Goal: Task Accomplishment & Management: Manage account settings

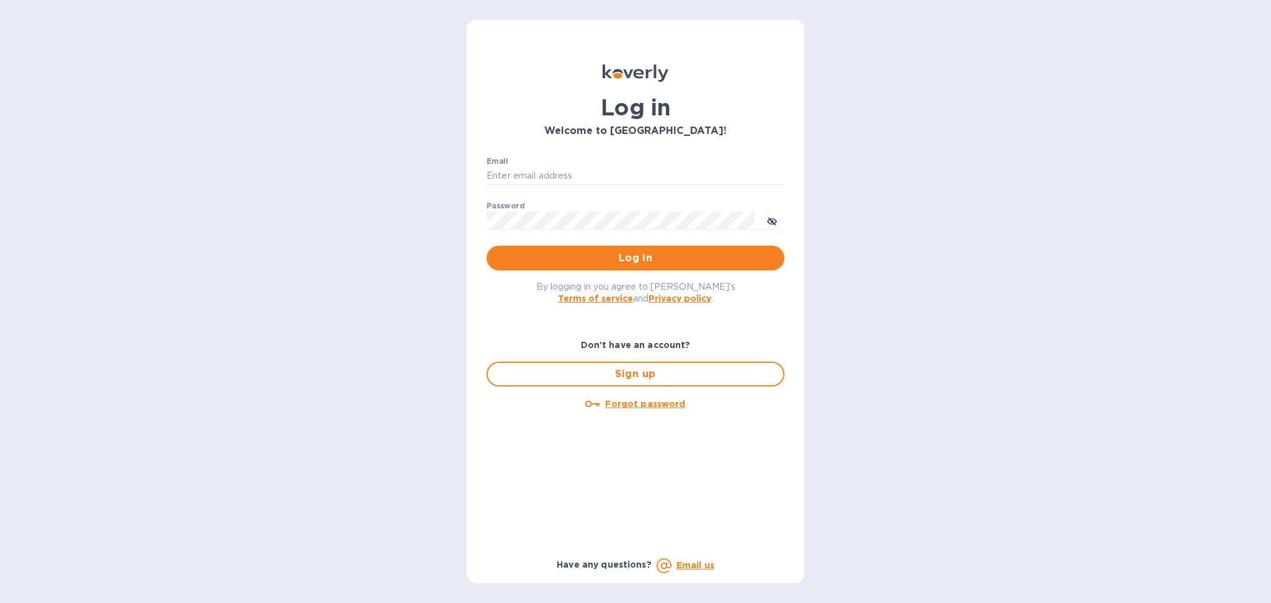
click at [599, 161] on div "Email ​" at bounding box center [635, 179] width 298 height 45
click at [590, 172] on input "Email" at bounding box center [635, 176] width 298 height 19
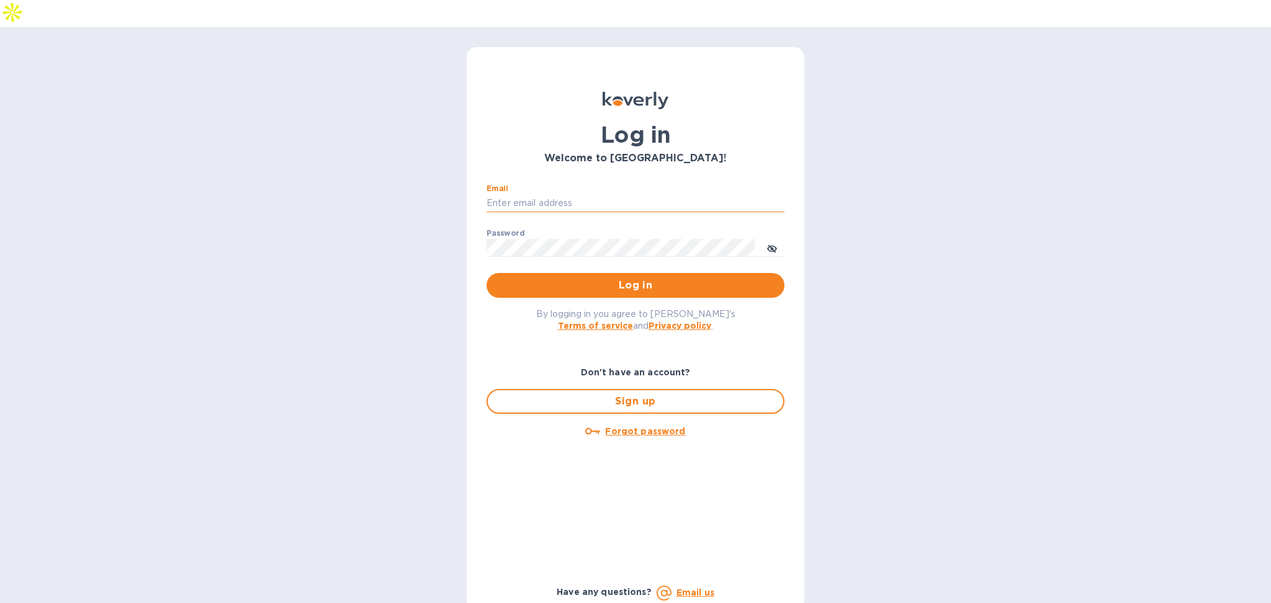
type input "alexis@lookoutgl.com"
click at [657, 259] on p "​" at bounding box center [635, 266] width 298 height 14
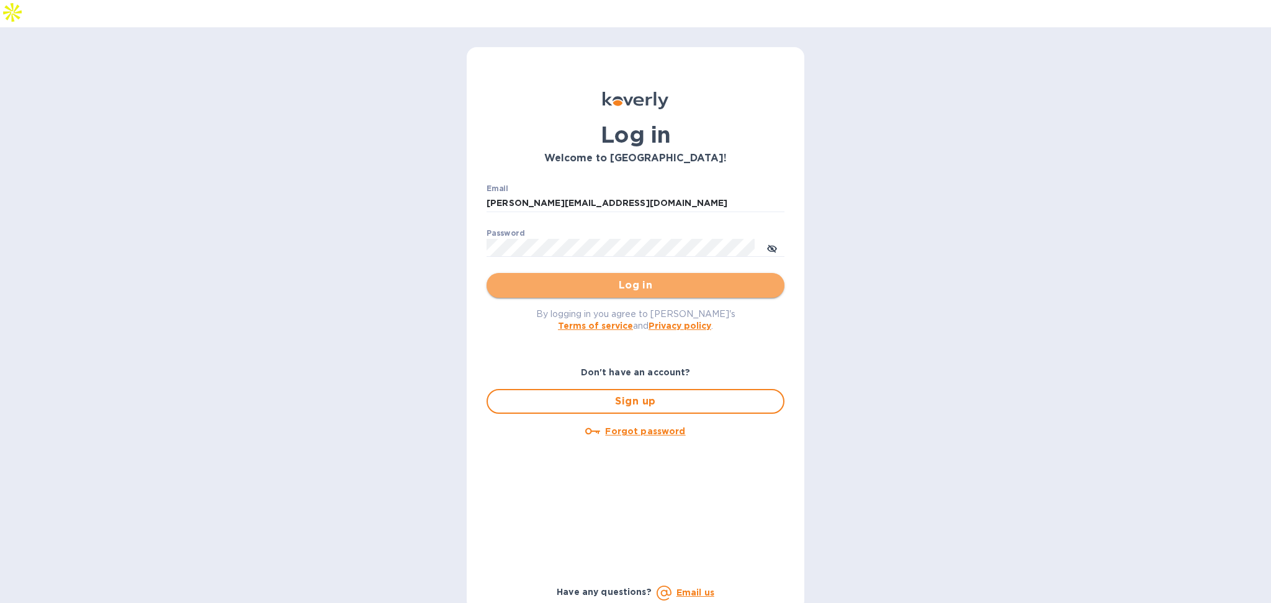
click at [652, 278] on span "Log in" at bounding box center [635, 285] width 278 height 15
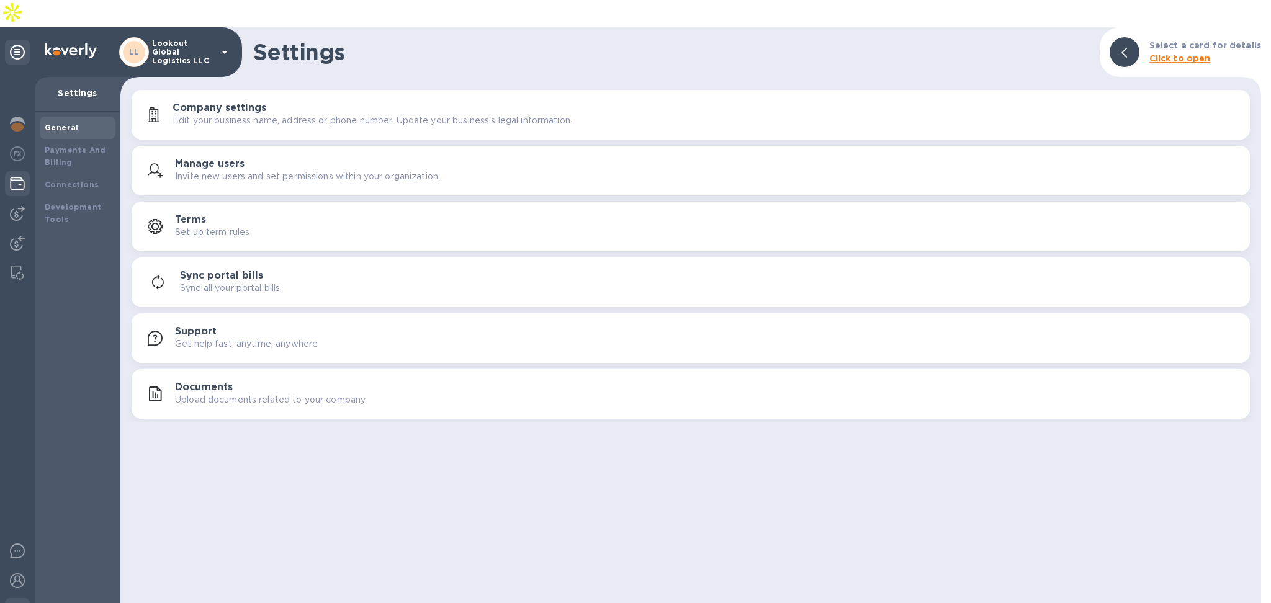
click at [20, 176] on img at bounding box center [17, 183] width 15 height 15
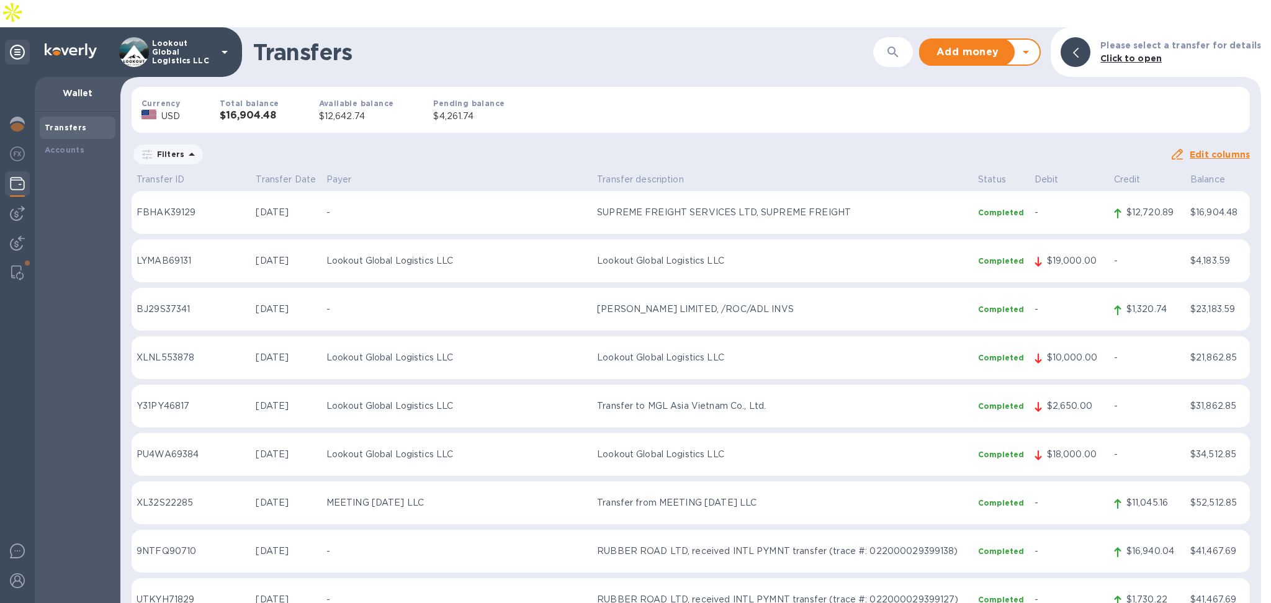
click at [1033, 45] on icon at bounding box center [1025, 52] width 15 height 15
click at [976, 105] on b "Withdraw money" at bounding box center [980, 110] width 80 height 10
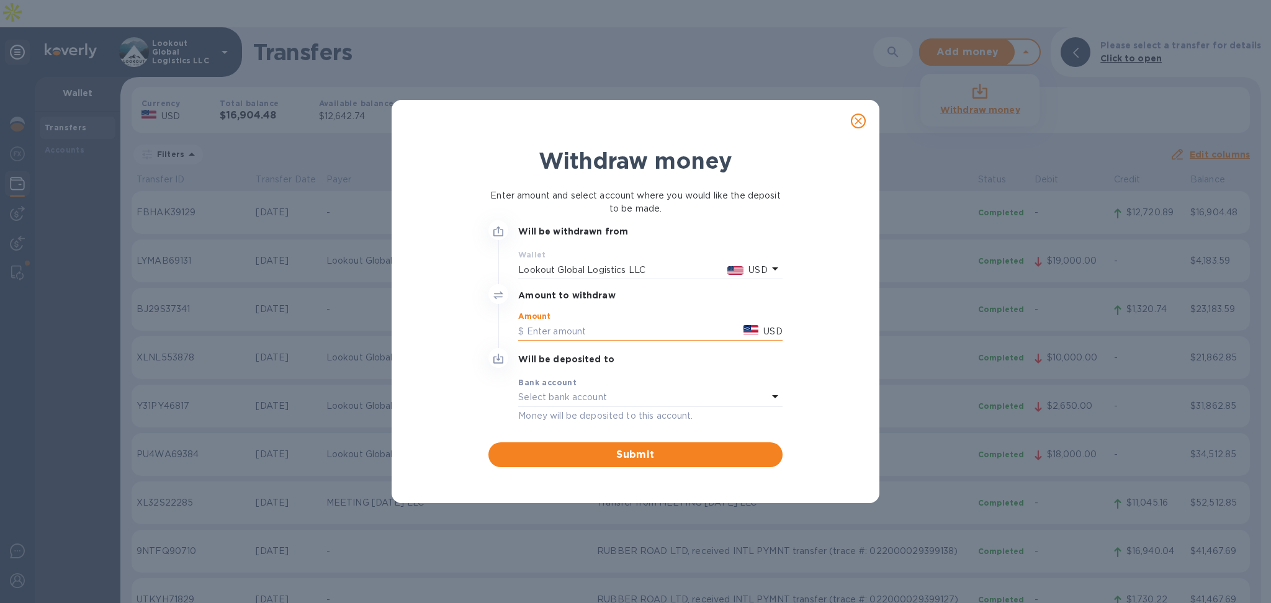
click at [581, 338] on input "text" at bounding box center [628, 331] width 220 height 19
type input "10,000"
click at [677, 390] on div "Select bank account" at bounding box center [642, 397] width 249 height 17
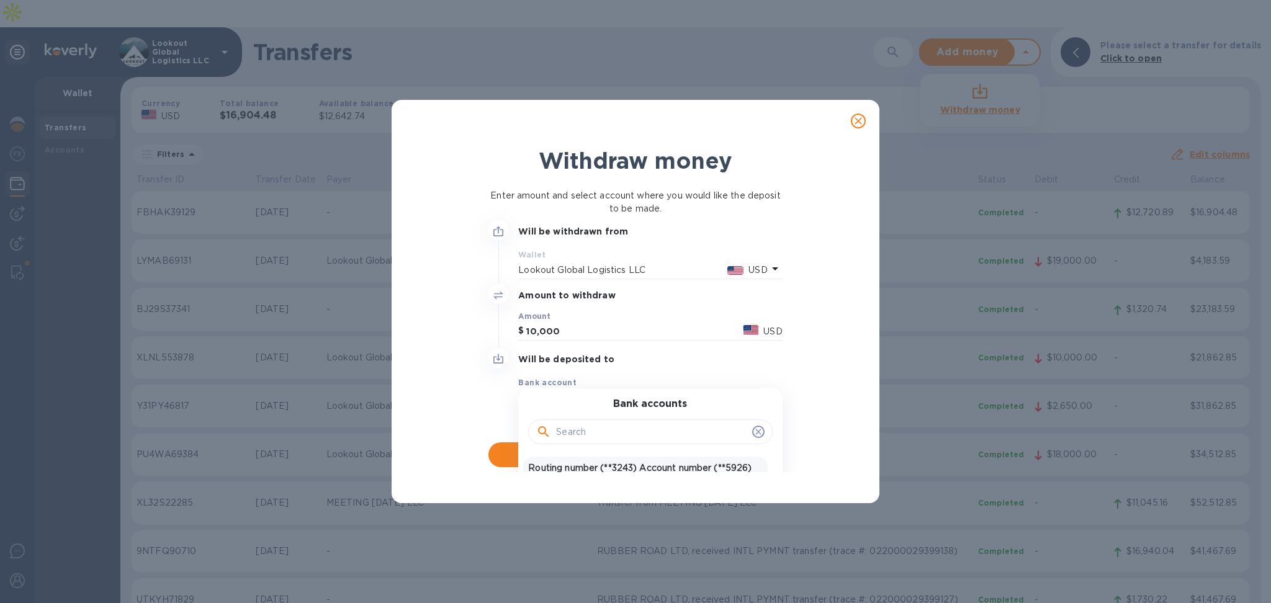
click at [642, 465] on p "Routing number (**3243) Account number (**5926)" at bounding box center [645, 468] width 234 height 13
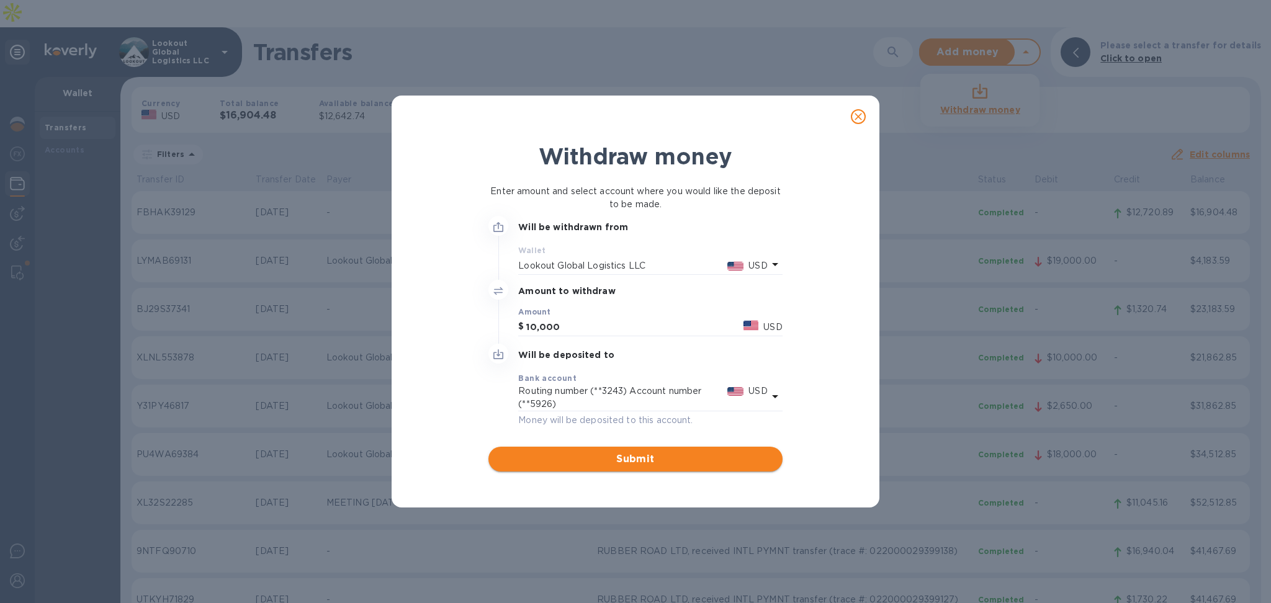
click at [649, 463] on span "Submit" at bounding box center [635, 459] width 274 height 15
